Goal: Navigation & Orientation: Find specific page/section

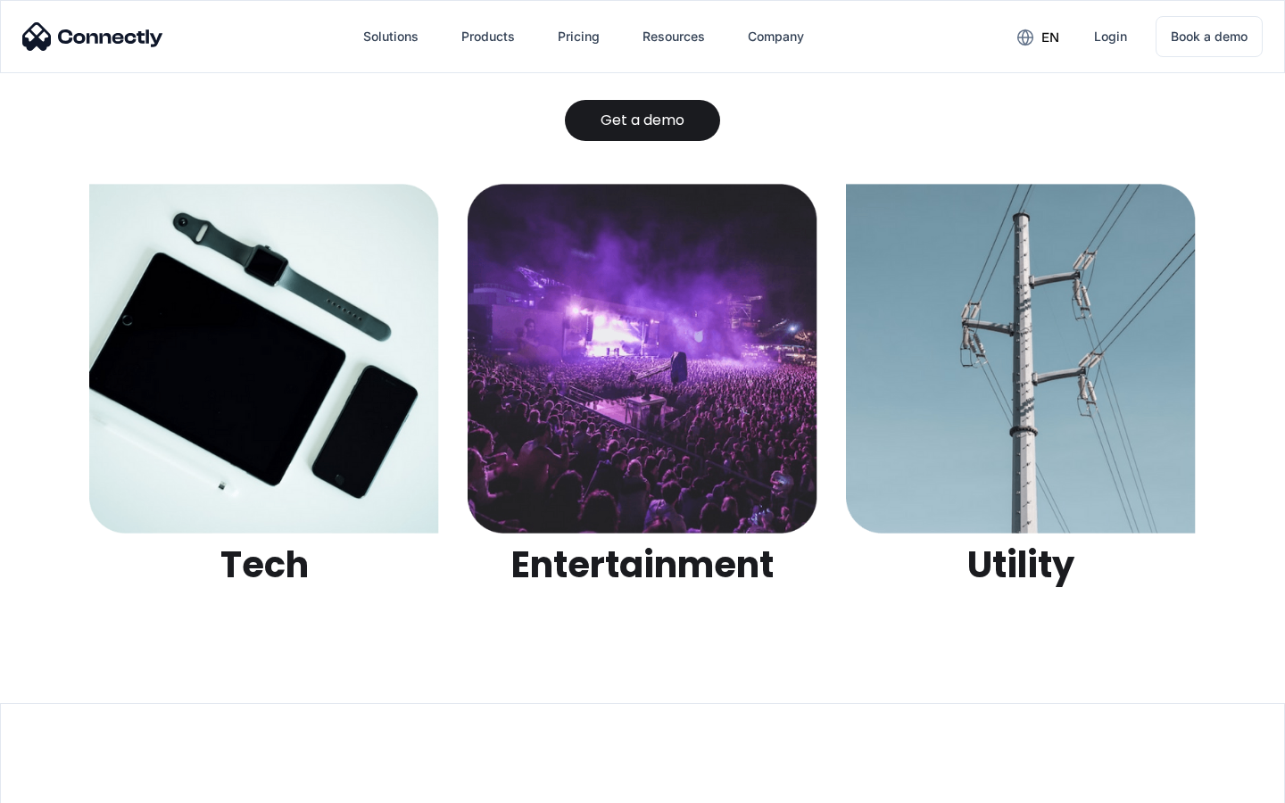
scroll to position [5632, 0]
